Goal: Information Seeking & Learning: Learn about a topic

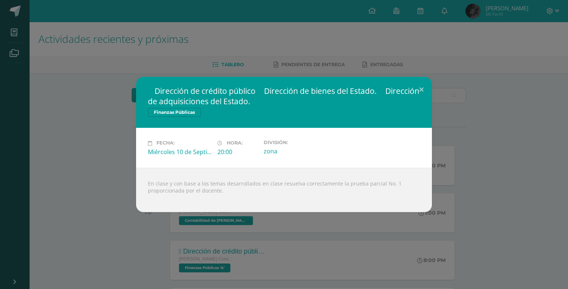
scroll to position [157, 0]
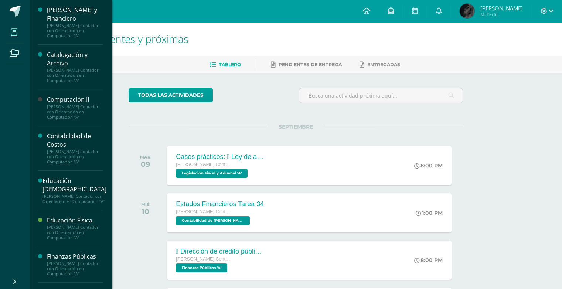
click at [21, 30] on span at bounding box center [14, 32] width 17 height 17
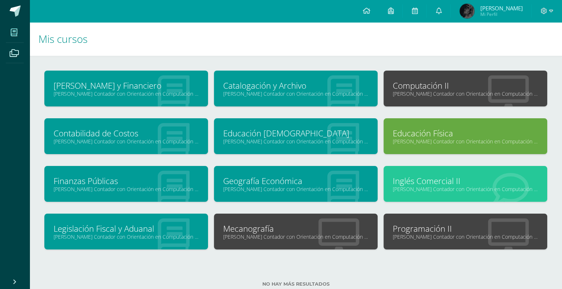
click at [147, 183] on link "Finanzas Públicas" at bounding box center [126, 180] width 145 height 11
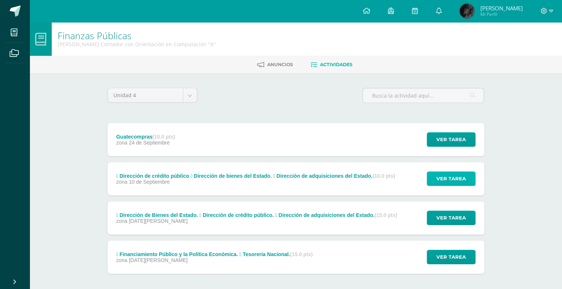
click at [446, 175] on span "Ver tarea" at bounding box center [452, 179] width 30 height 14
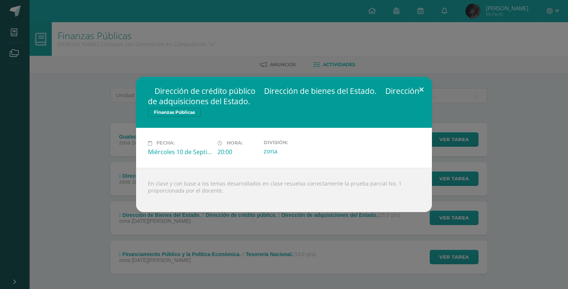
click at [417, 87] on button at bounding box center [421, 89] width 21 height 25
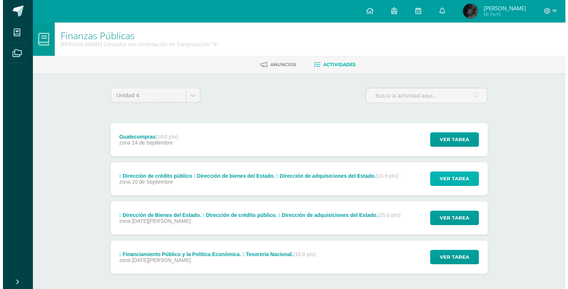
scroll to position [34, 0]
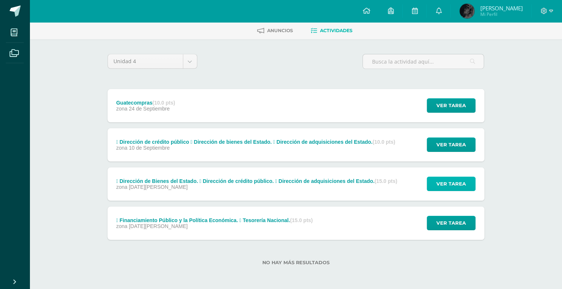
click at [440, 189] on span "Ver tarea" at bounding box center [452, 184] width 30 height 14
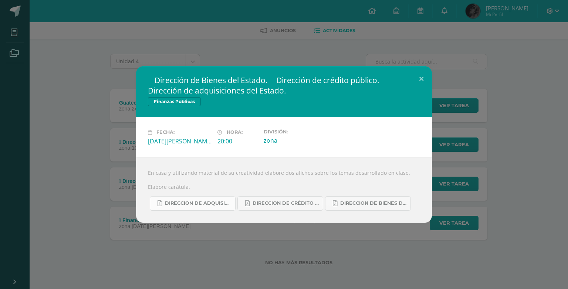
click at [211, 203] on span "DIRECCION DE ADQUISICIONES DEL ESTADO..pdf" at bounding box center [198, 203] width 67 height 6
click at [296, 206] on span "DIRECCION DE CRÉDITO PÚBLICO.pdf" at bounding box center [285, 203] width 67 height 6
click at [361, 203] on span "DIRECCION DE BIENES DEL ESTADO.pdf" at bounding box center [373, 203] width 67 height 6
